Goal: Find specific page/section: Find specific page/section

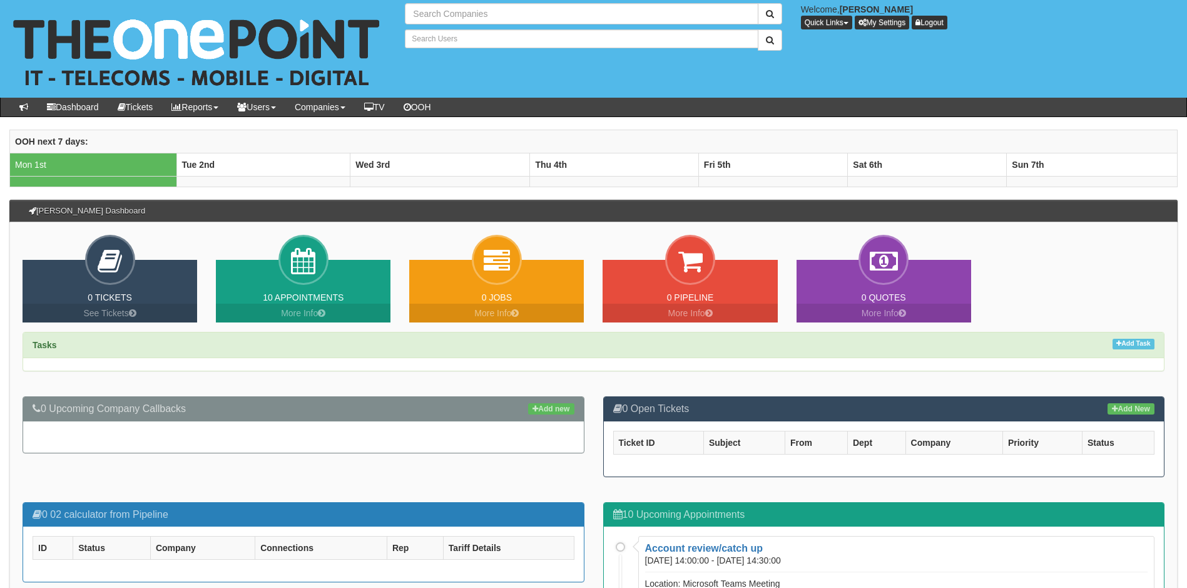
type input "Search Companies"
type input "Search Users"
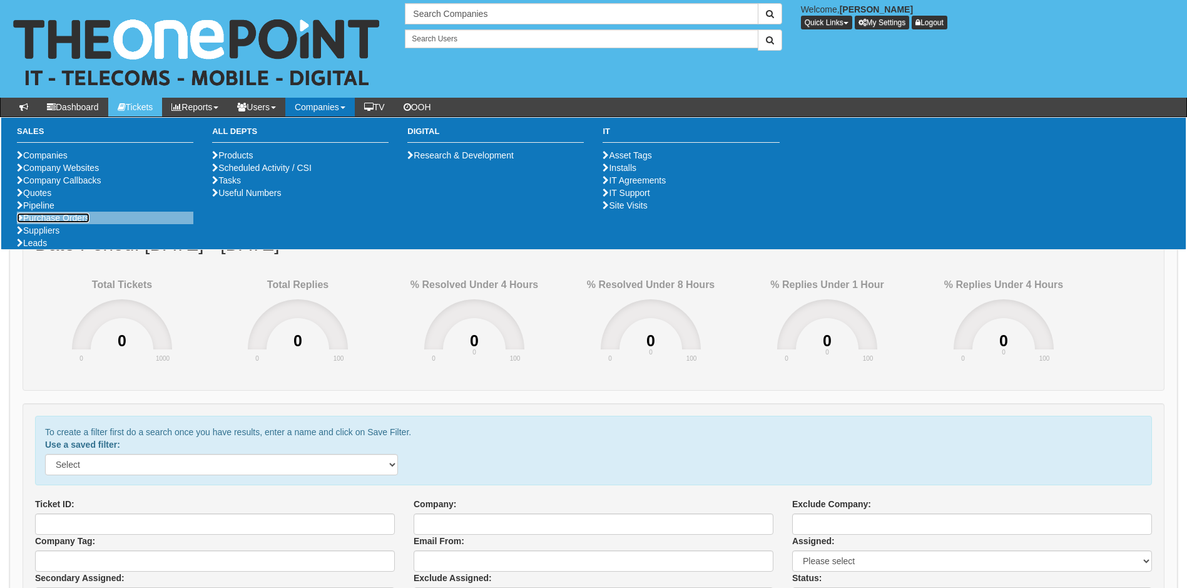
click at [54, 223] on link "Purchase Orders" at bounding box center [53, 218] width 73 height 10
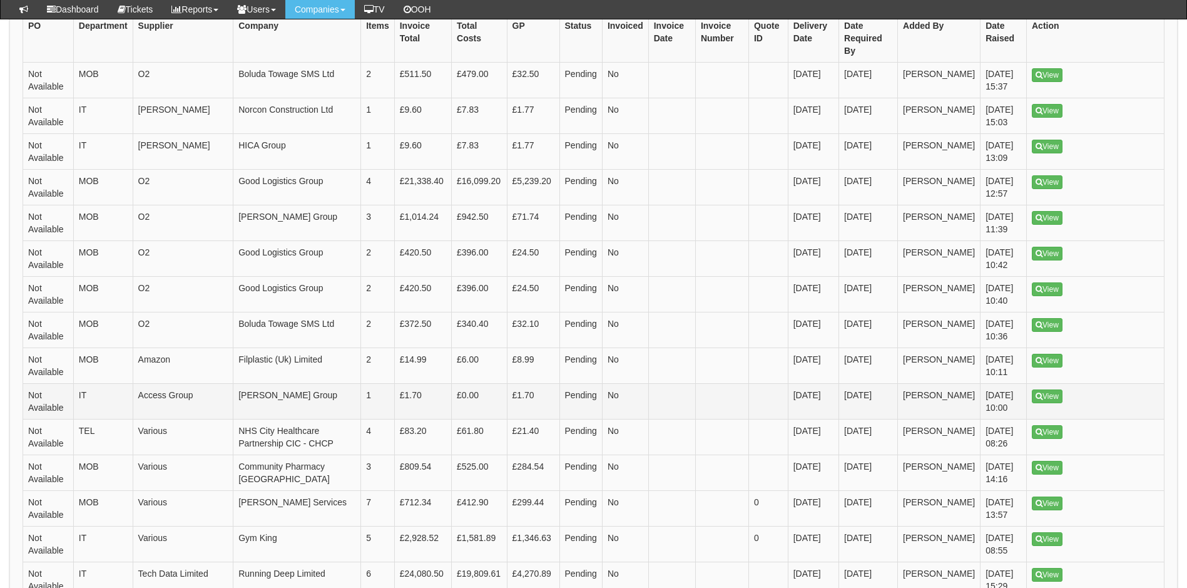
scroll to position [313, 0]
